Goal: Check status

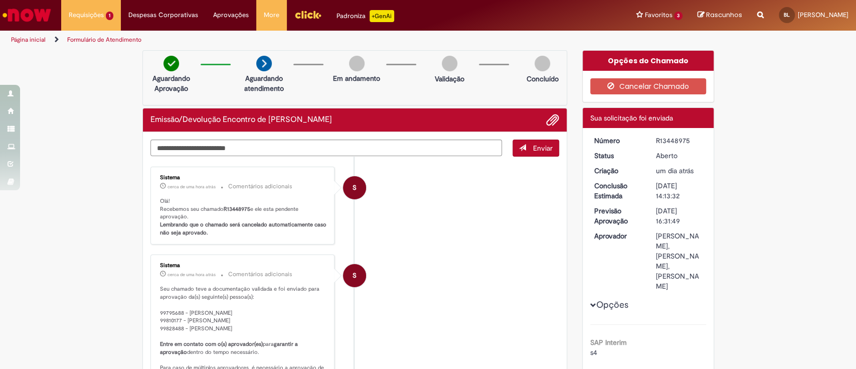
click at [660, 139] on div "R13448975" at bounding box center [679, 140] width 47 height 10
copy div "R13448975"
